Goal: Answer question/provide support: Answer question/provide support

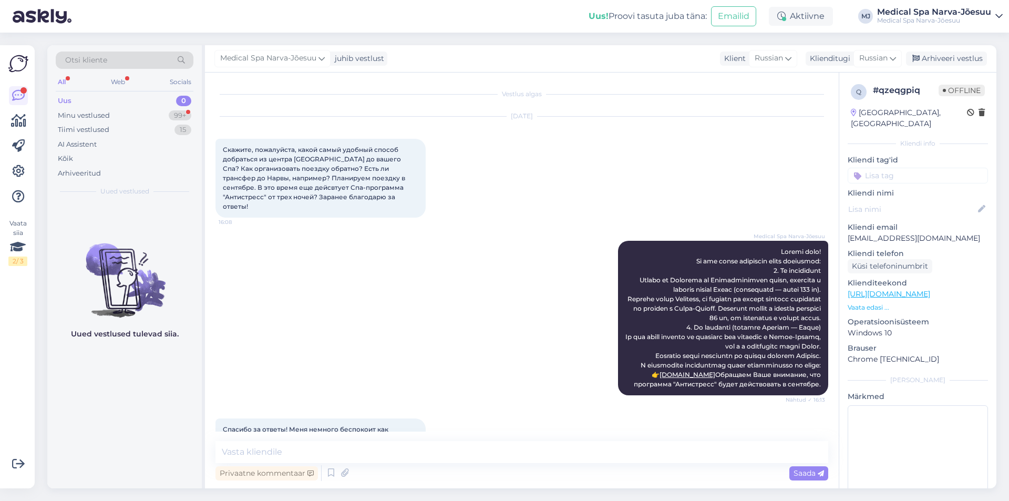
scroll to position [2205, 0]
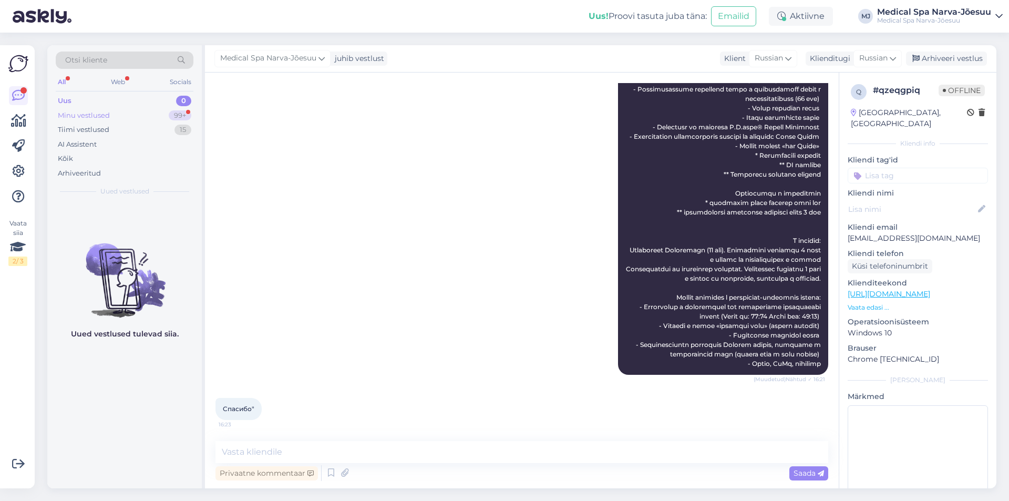
click at [127, 116] on div "Minu vestlused 99+" at bounding box center [125, 115] width 138 height 15
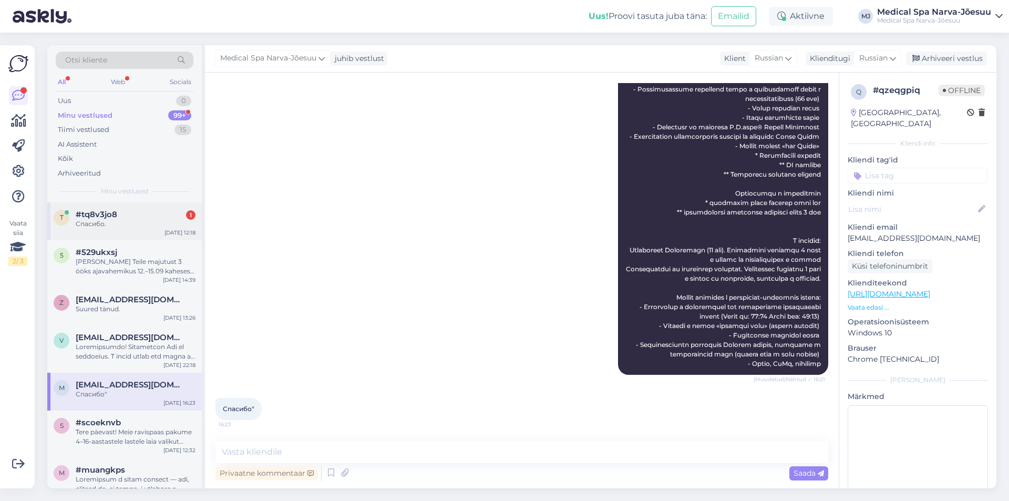
click at [152, 214] on div "#tq8v3jo8 1" at bounding box center [136, 214] width 120 height 9
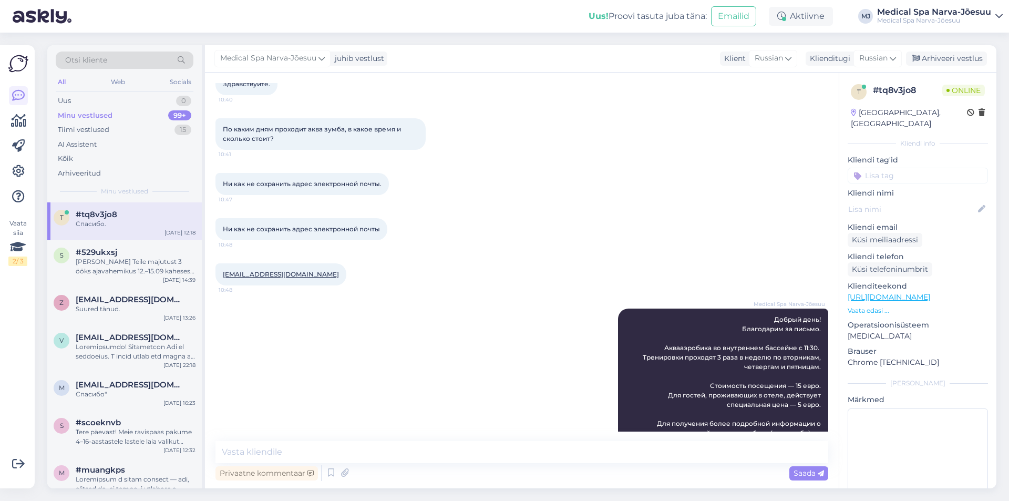
scroll to position [223, 0]
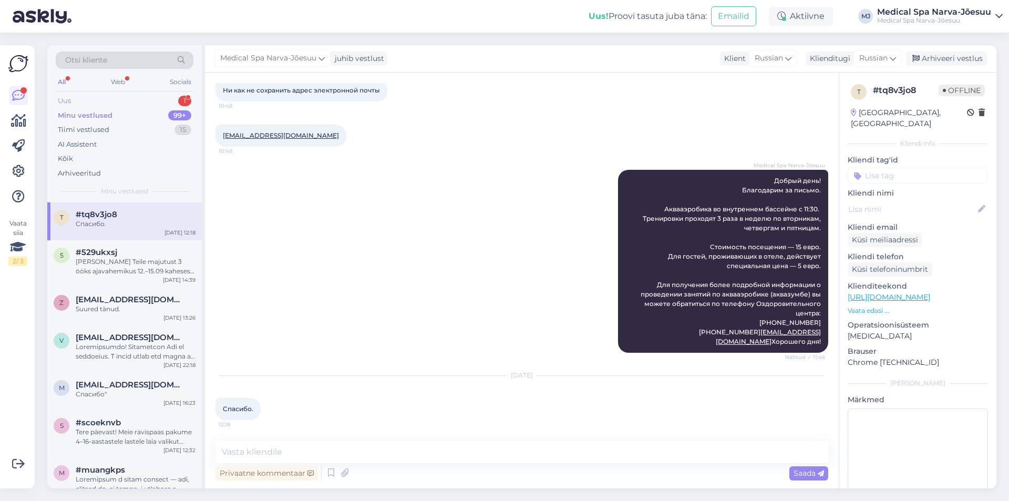
click at [106, 98] on div "Uus 1" at bounding box center [125, 101] width 138 height 15
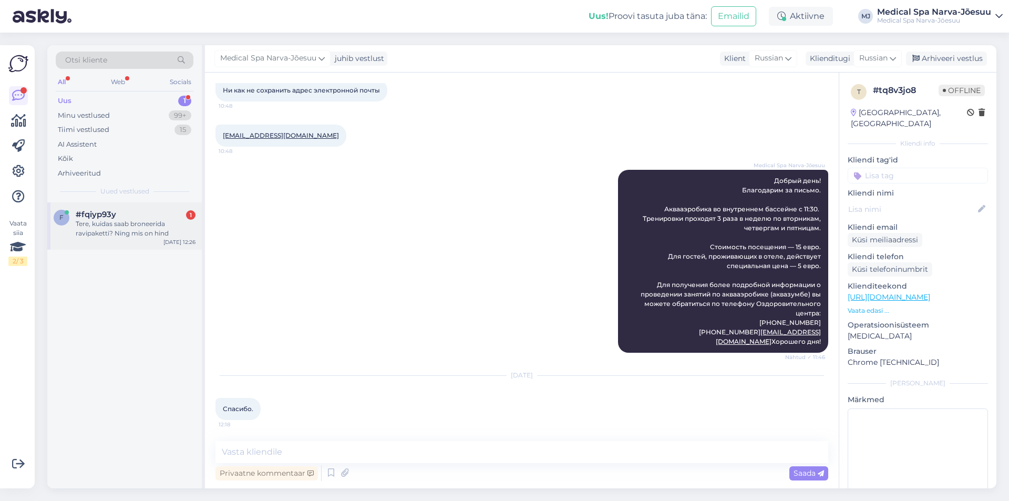
click at [131, 225] on div "Tere, kuidas saab broneerida ravipaketti? Ning mis on hind" at bounding box center [136, 228] width 120 height 19
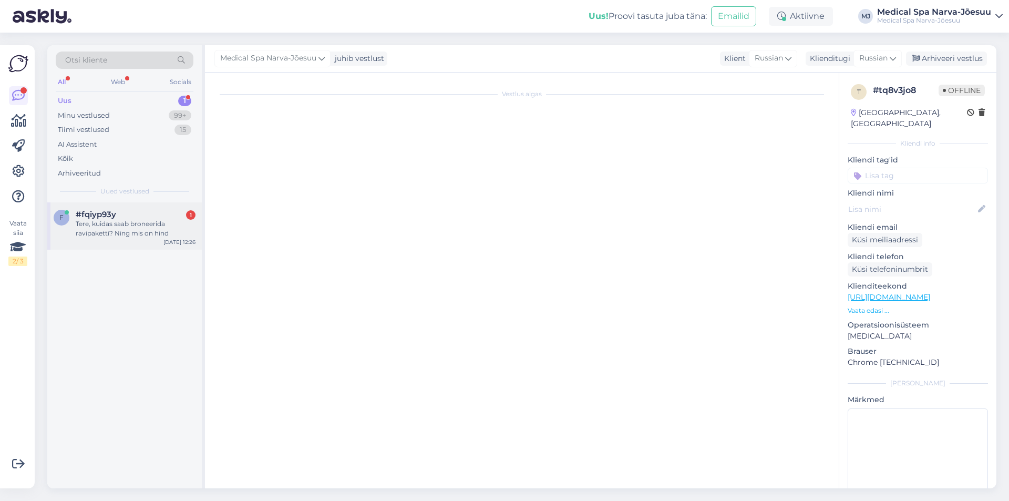
scroll to position [0, 0]
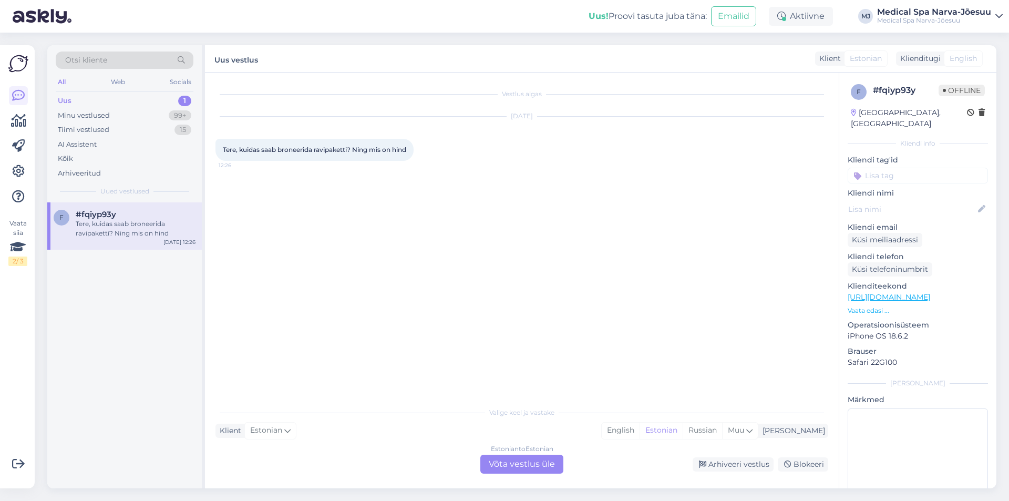
click at [543, 461] on div "Estonian to Estonian Võta vestlus üle" at bounding box center [521, 464] width 83 height 19
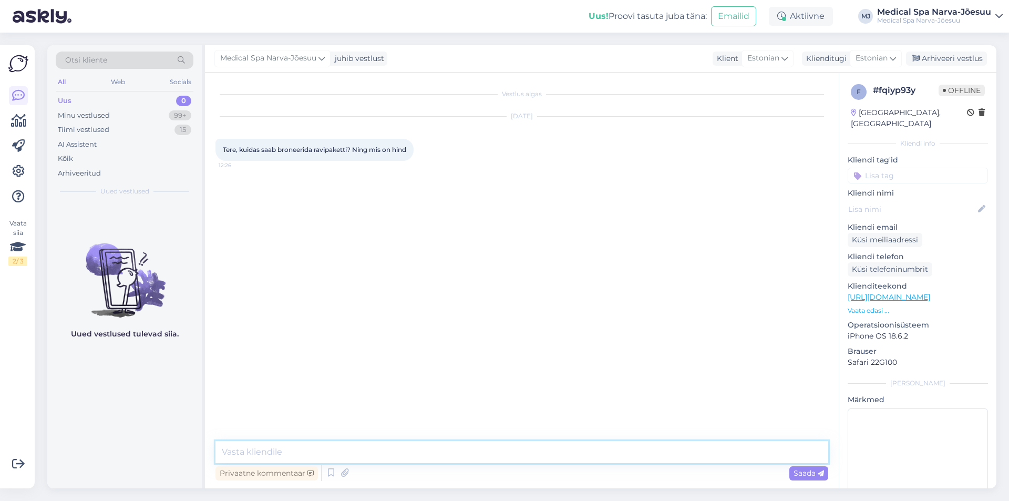
click at [429, 448] on textarea at bounding box center [522, 452] width 613 height 22
paste textarea "ere päevast! Palume saata oma soovitud kuupäevad ja külaliste arvu e-posti aadr…"
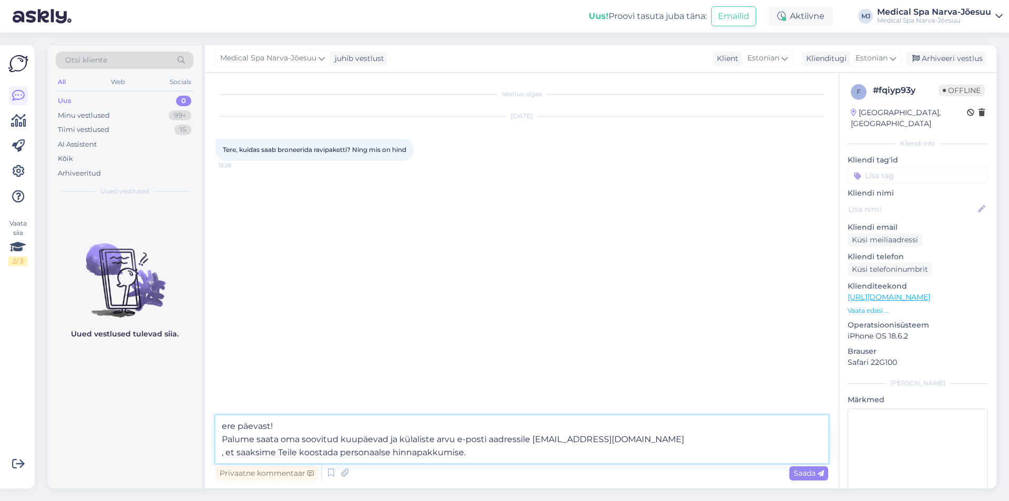
click at [222, 424] on textarea "ere päevast! Palume saata oma soovitud kuupäevad ja külaliste arvu e-posti aadr…" at bounding box center [522, 439] width 613 height 48
type textarea "Tere päevast! Palume saata oma soovitud kuupäevad ja külaliste arvu e-posti aad…"
click at [811, 473] on span "Saada" at bounding box center [809, 472] width 30 height 9
